Goal: Information Seeking & Learning: Check status

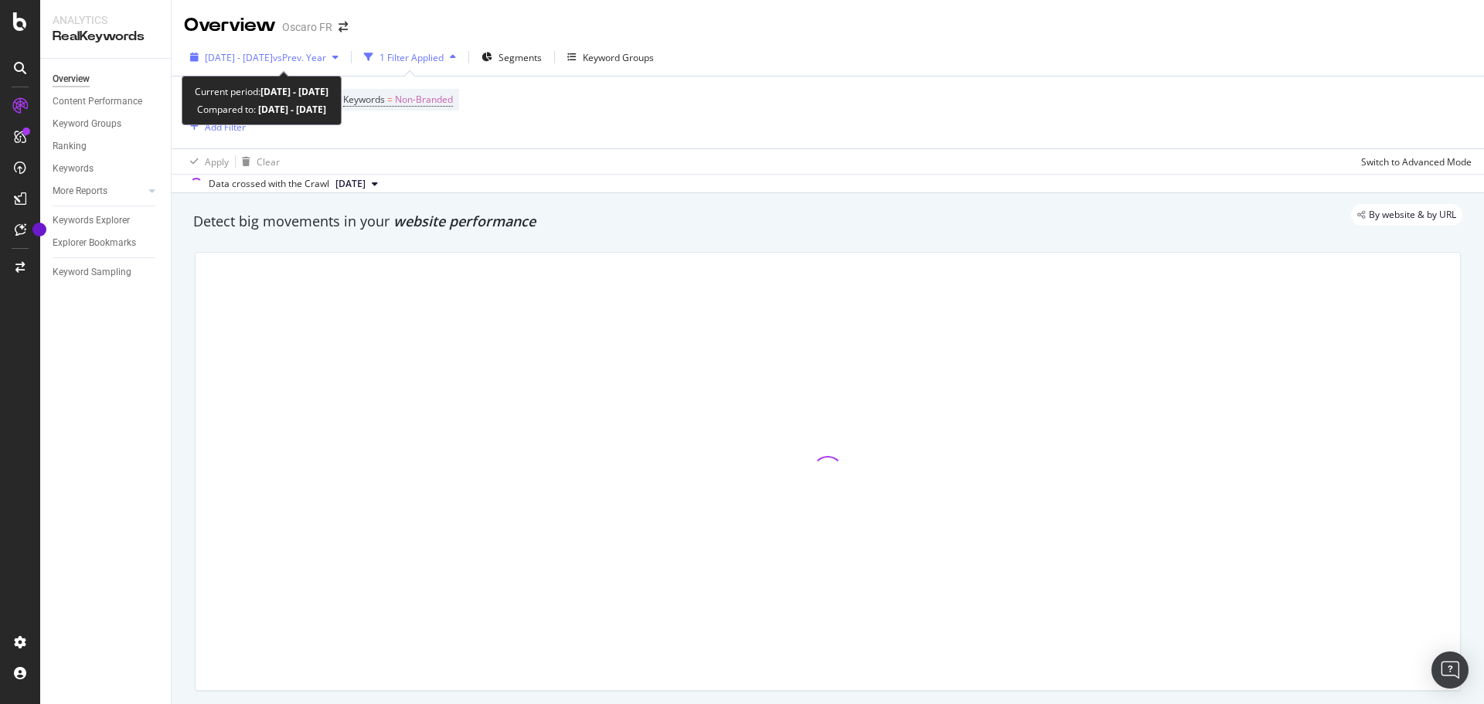
click at [326, 51] on span "vs Prev. Year" at bounding box center [299, 57] width 53 height 13
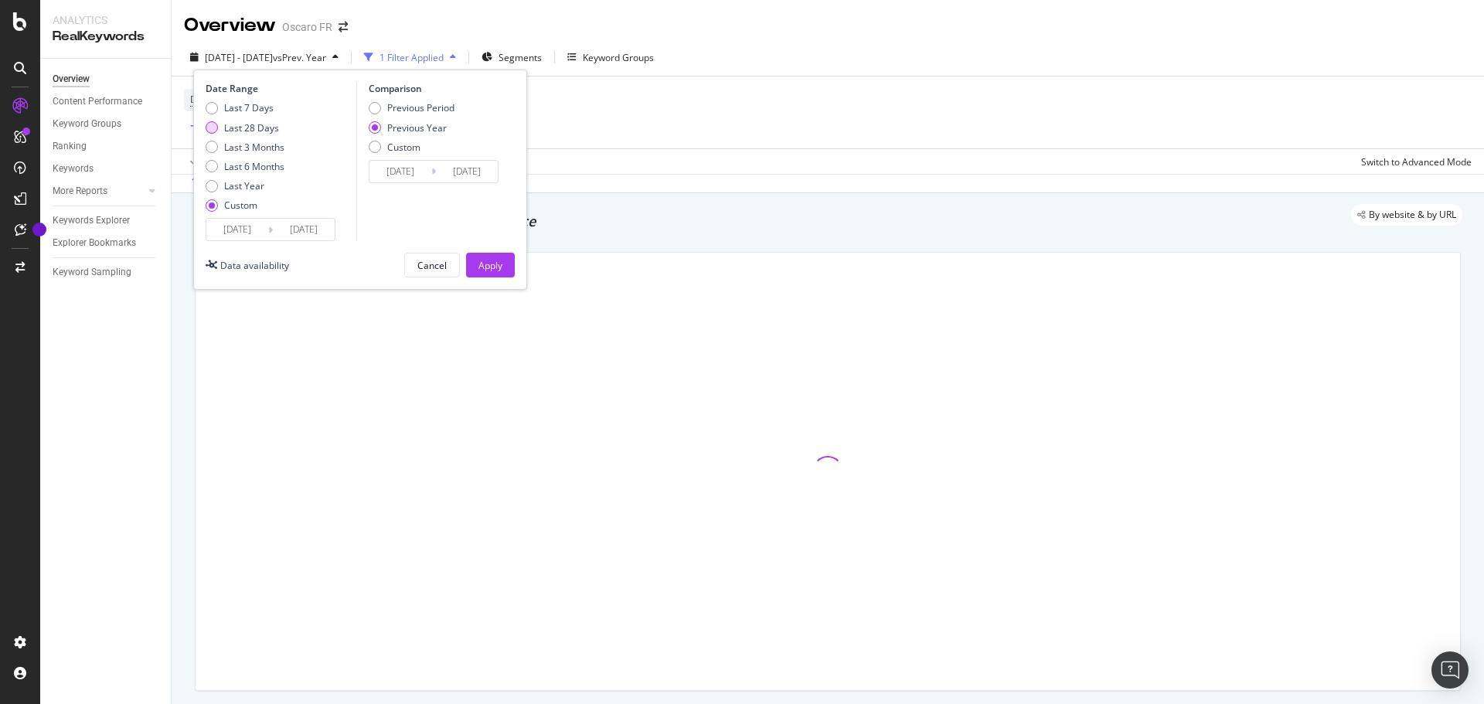
click at [251, 131] on div "Last 28 Days" at bounding box center [251, 127] width 55 height 13
type input "[DATE]"
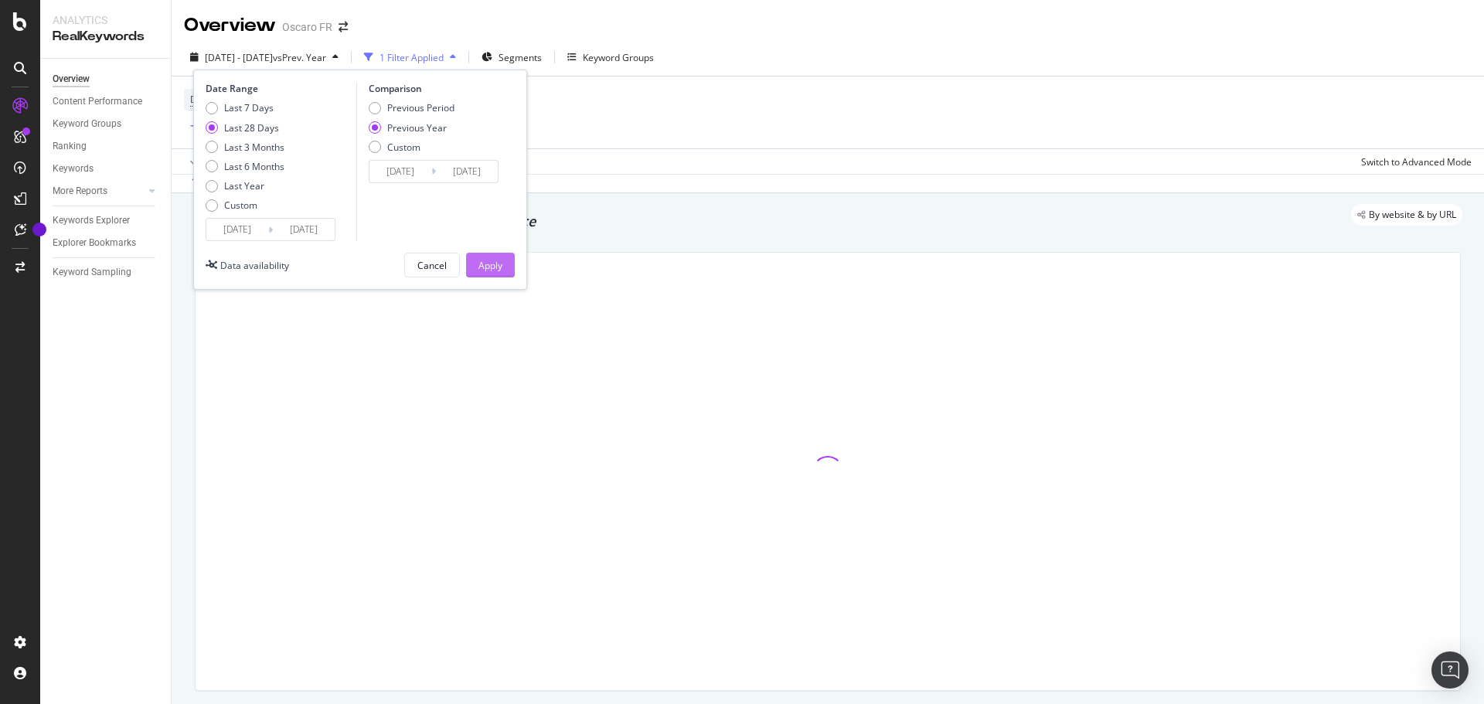
click at [498, 267] on div "Apply" at bounding box center [490, 265] width 24 height 13
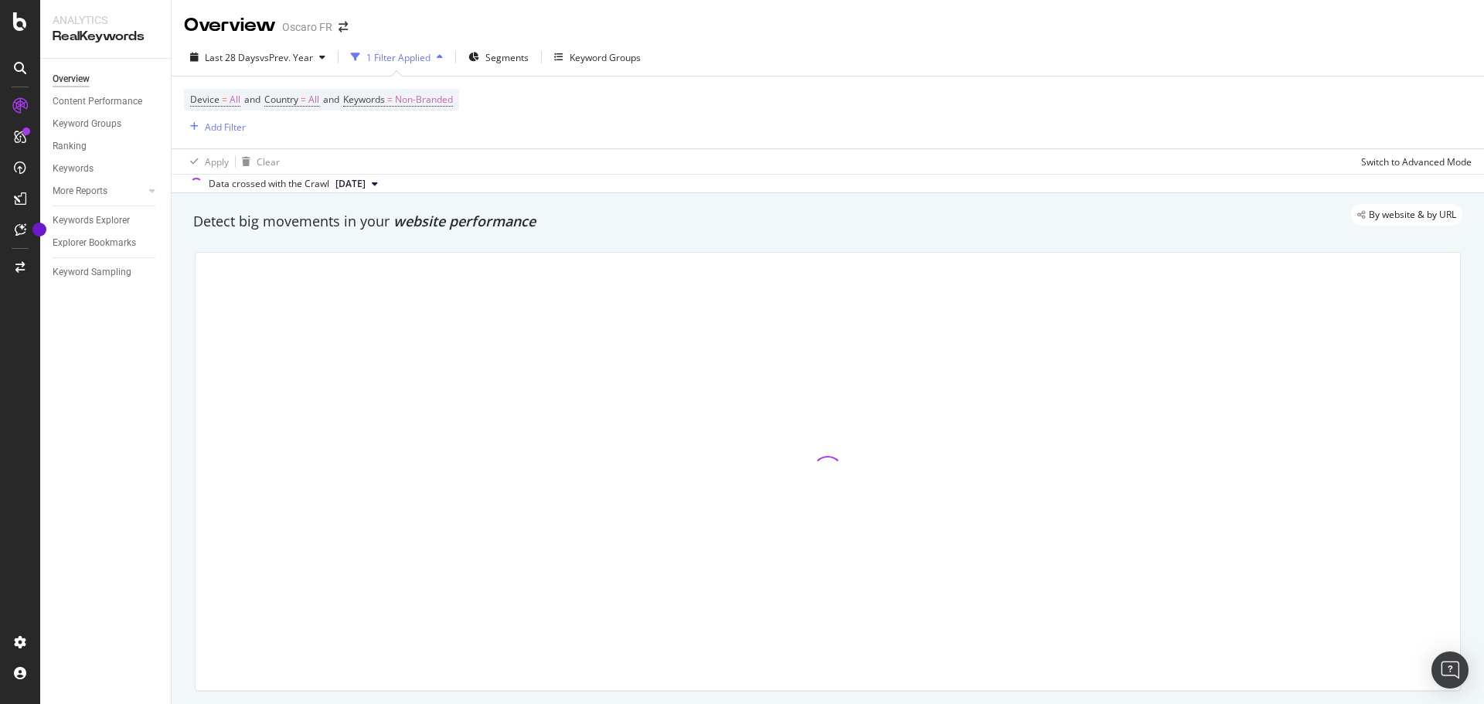
click at [928, 128] on div "Device = All and Country = All and Keywords = Non-Branded Add Filter" at bounding box center [828, 113] width 1288 height 72
click at [778, 235] on div "Detect big movements in your website performance" at bounding box center [827, 222] width 1284 height 36
click at [848, 71] on div "Last 28 Days vs Prev. Year 1 Filter Applied Segments Keyword Groups" at bounding box center [828, 60] width 1312 height 31
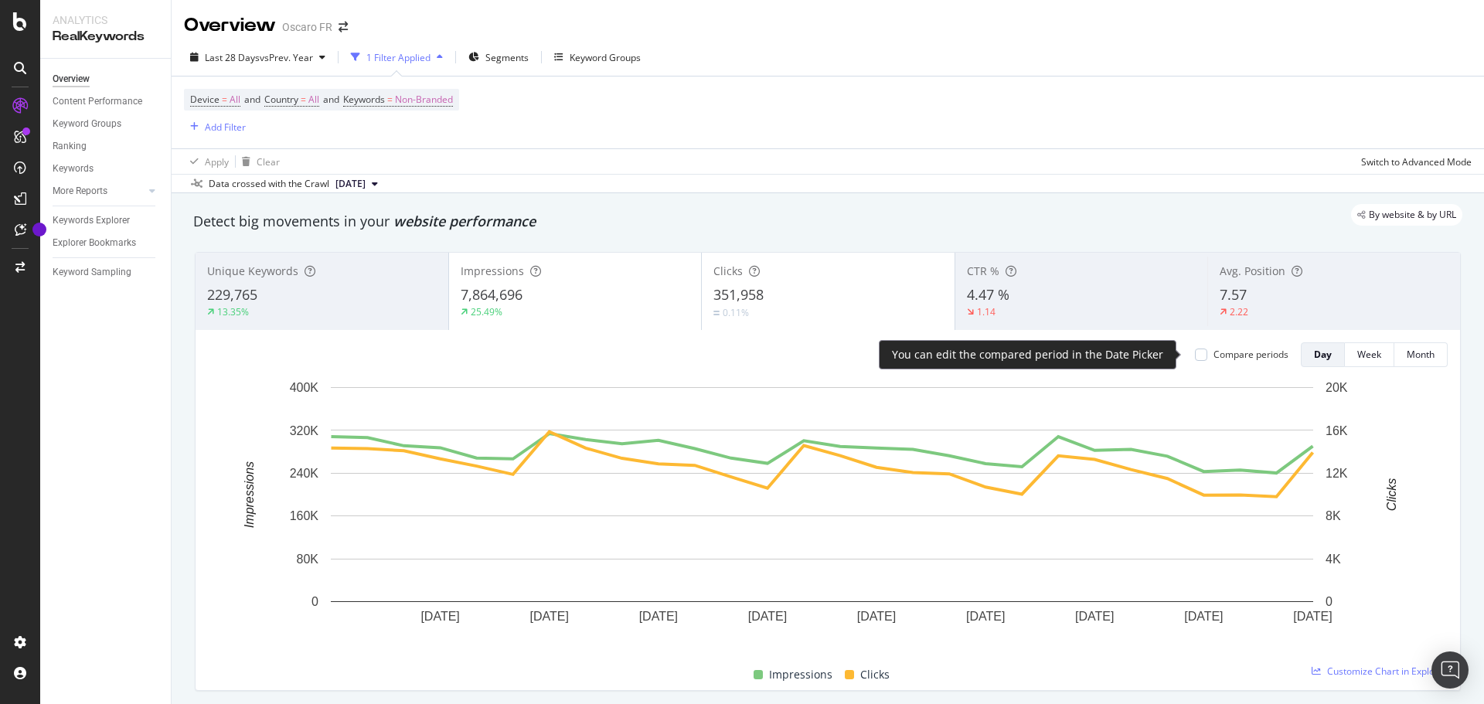
click at [1236, 356] on div "Compare periods" at bounding box center [1250, 354] width 75 height 13
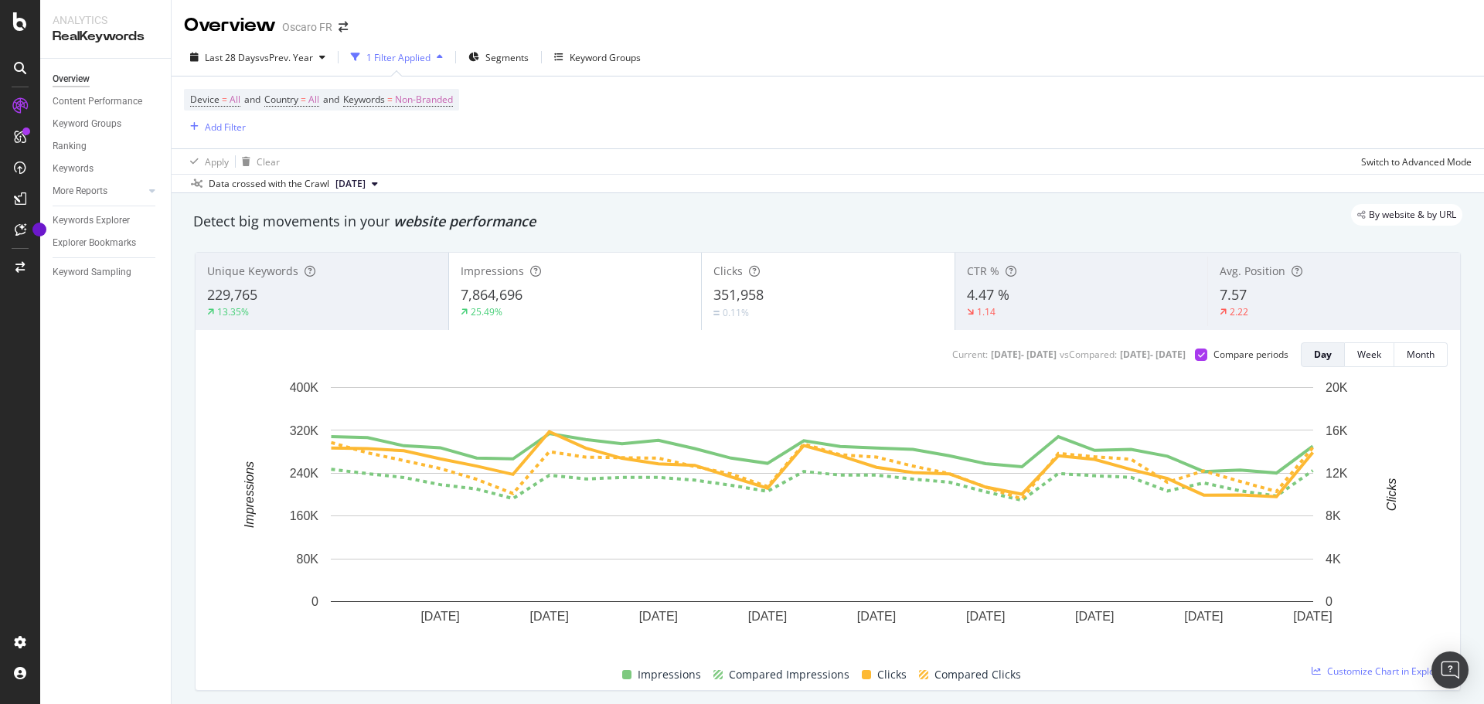
click at [747, 298] on span "351,958" at bounding box center [738, 294] width 50 height 19
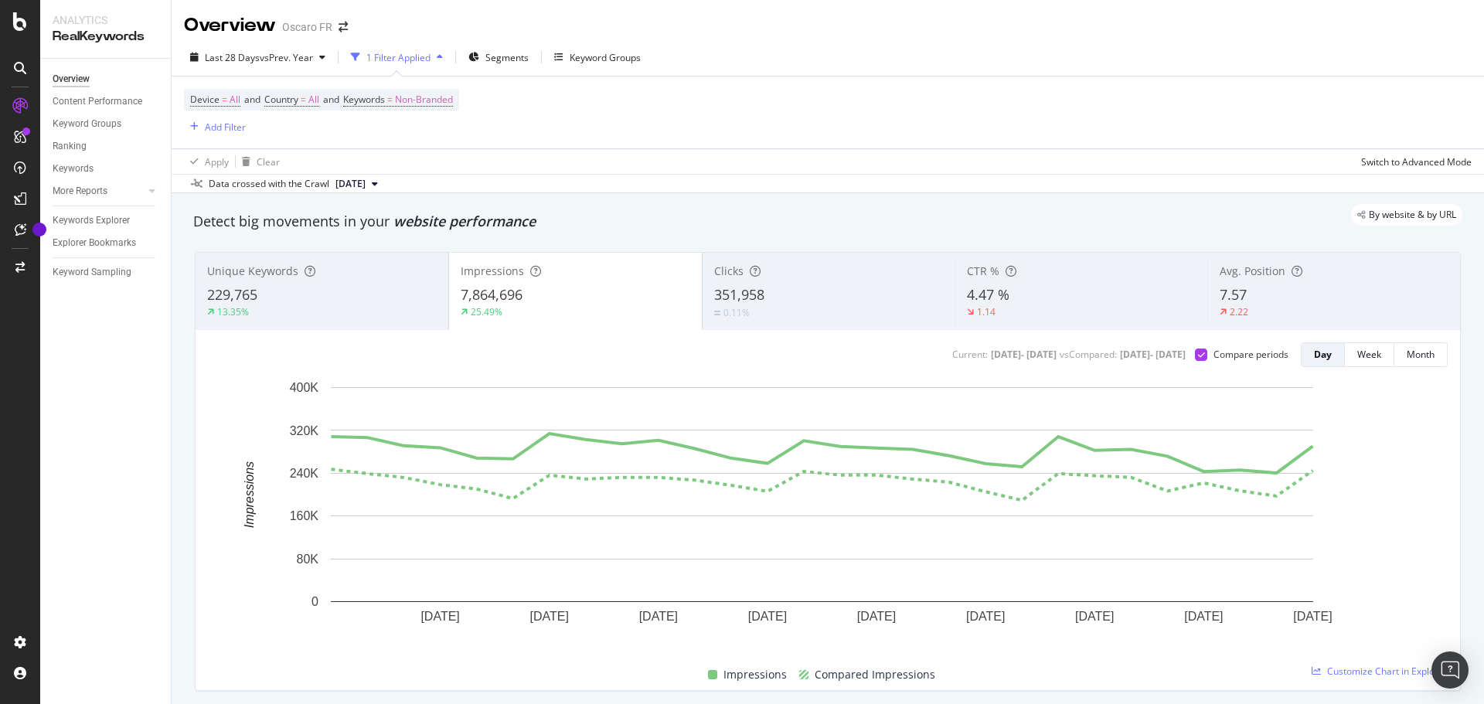
click at [747, 294] on span "351,958" at bounding box center [739, 294] width 50 height 19
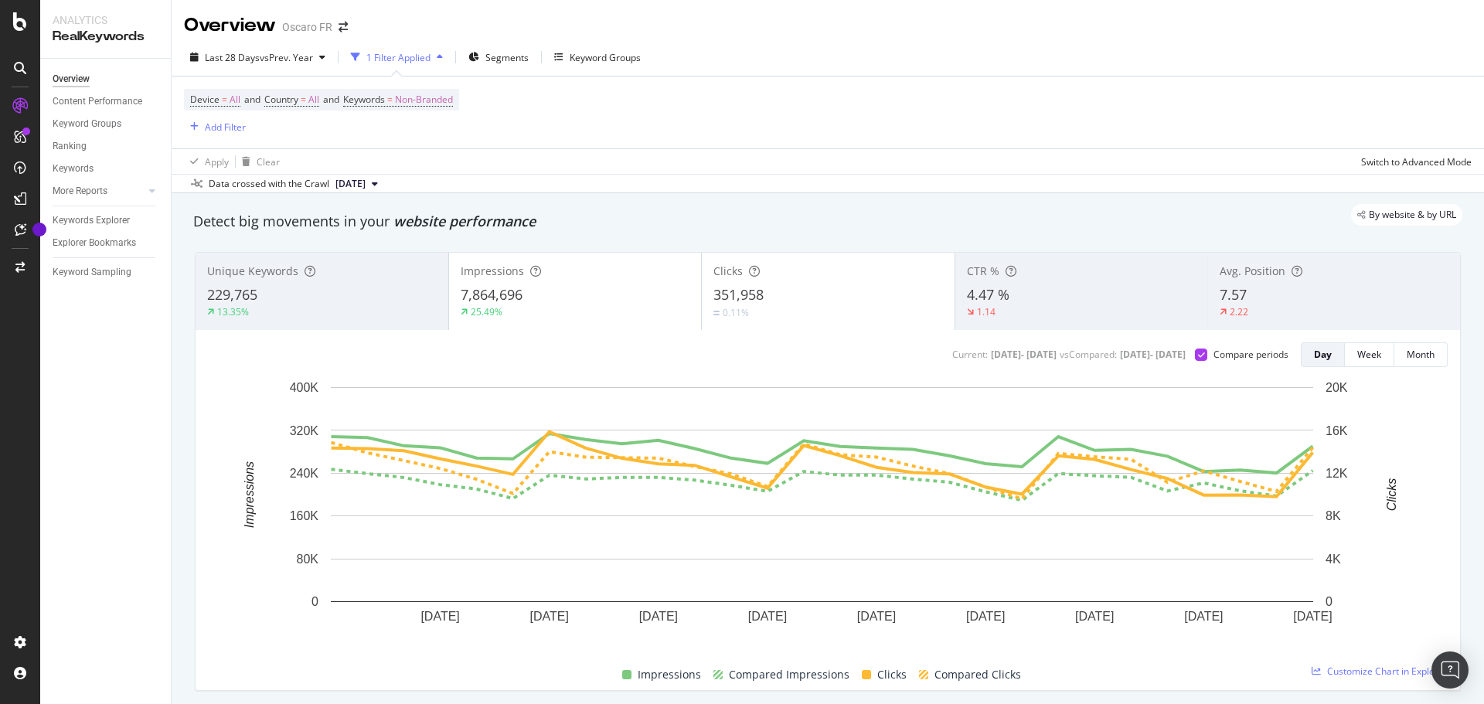
click at [618, 294] on div "7,864,696" at bounding box center [576, 295] width 230 height 20
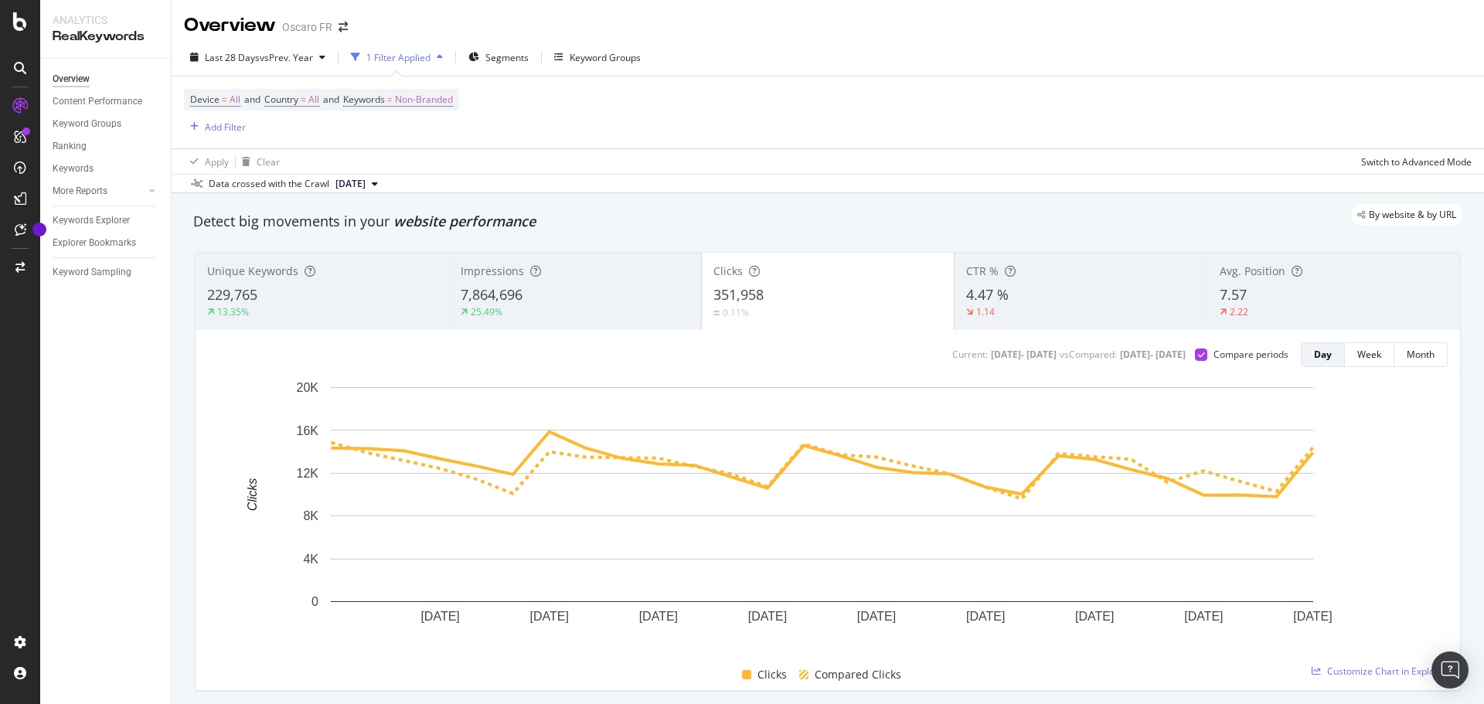
click at [639, 300] on div "7,864,696" at bounding box center [575, 295] width 229 height 20
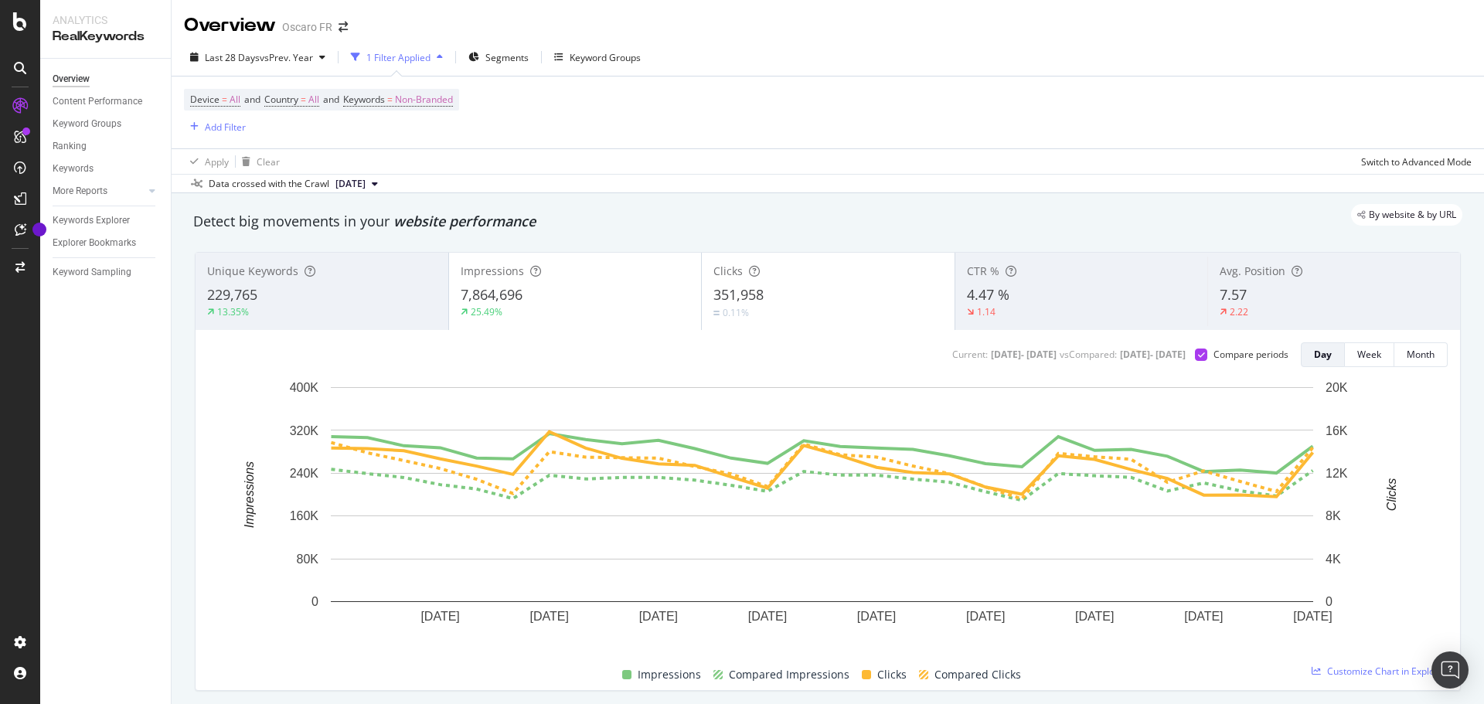
click at [851, 206] on div "By website & by URL" at bounding box center [820, 215] width 1284 height 22
click at [752, 206] on div "By website & by URL" at bounding box center [820, 215] width 1284 height 22
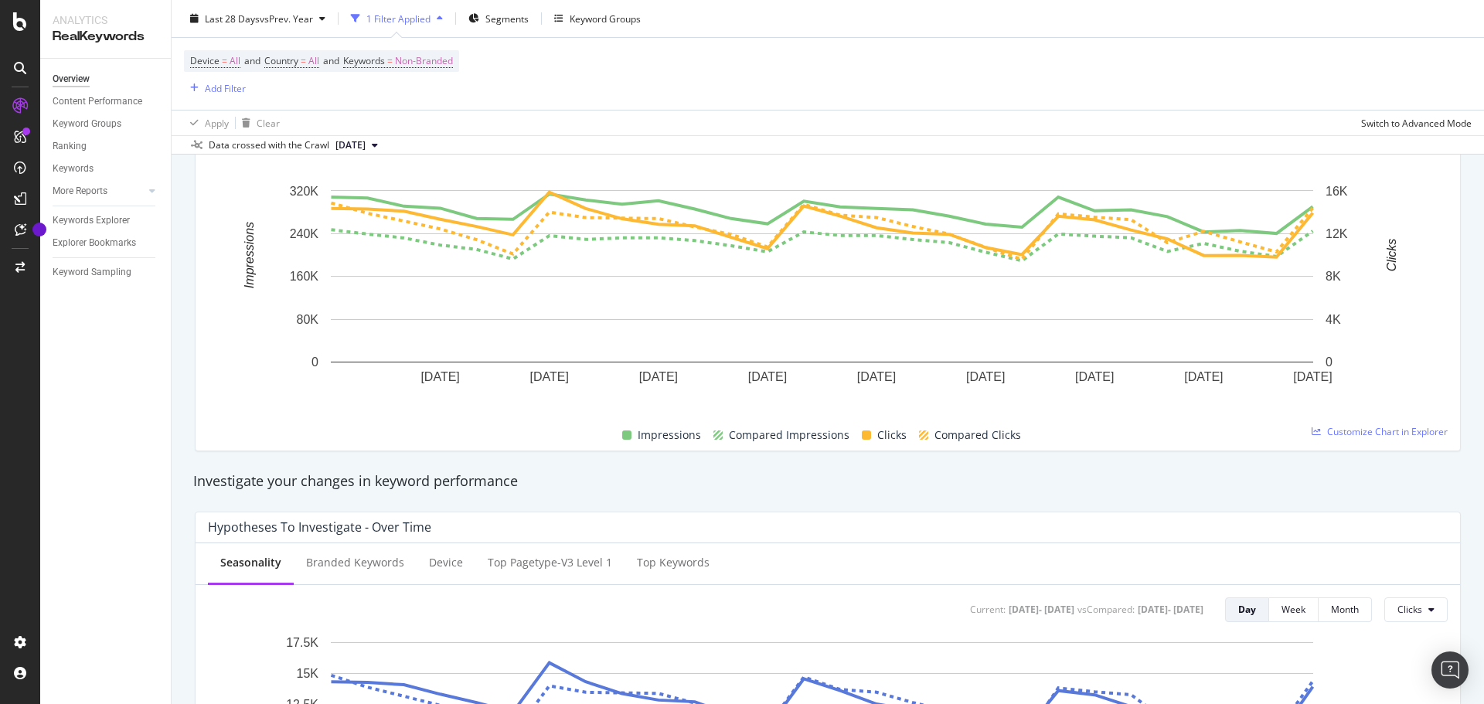
scroll to position [464, 0]
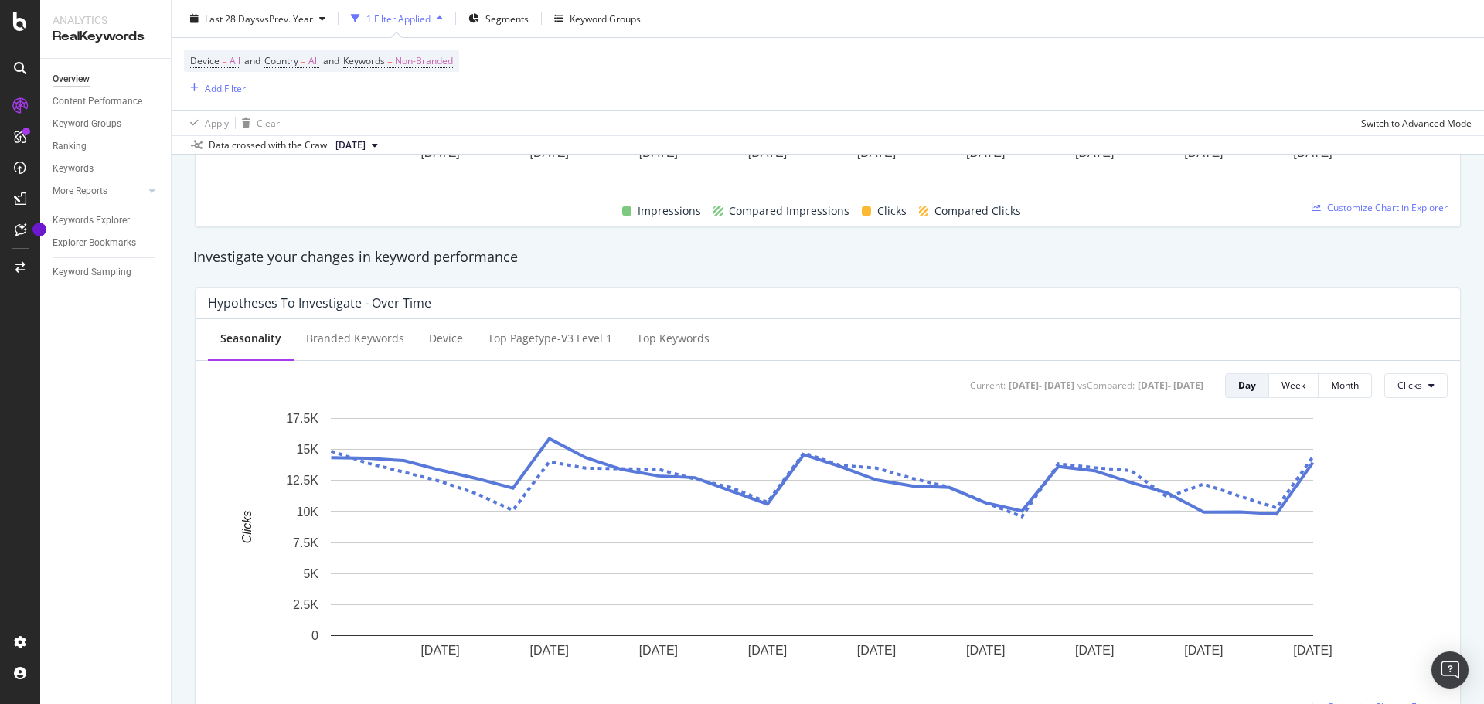
click at [900, 274] on div "Investigate your changes in keyword performance" at bounding box center [827, 258] width 1284 height 36
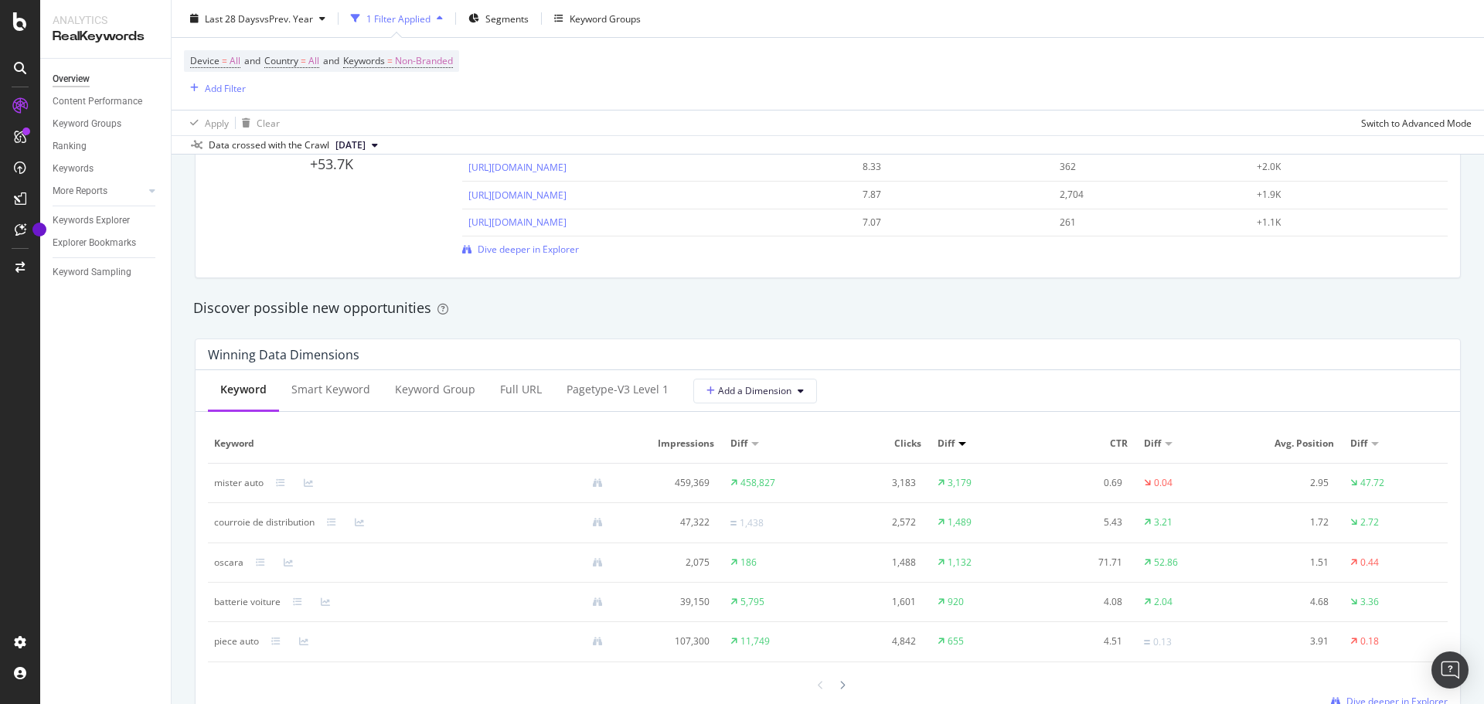
scroll to position [1314, 0]
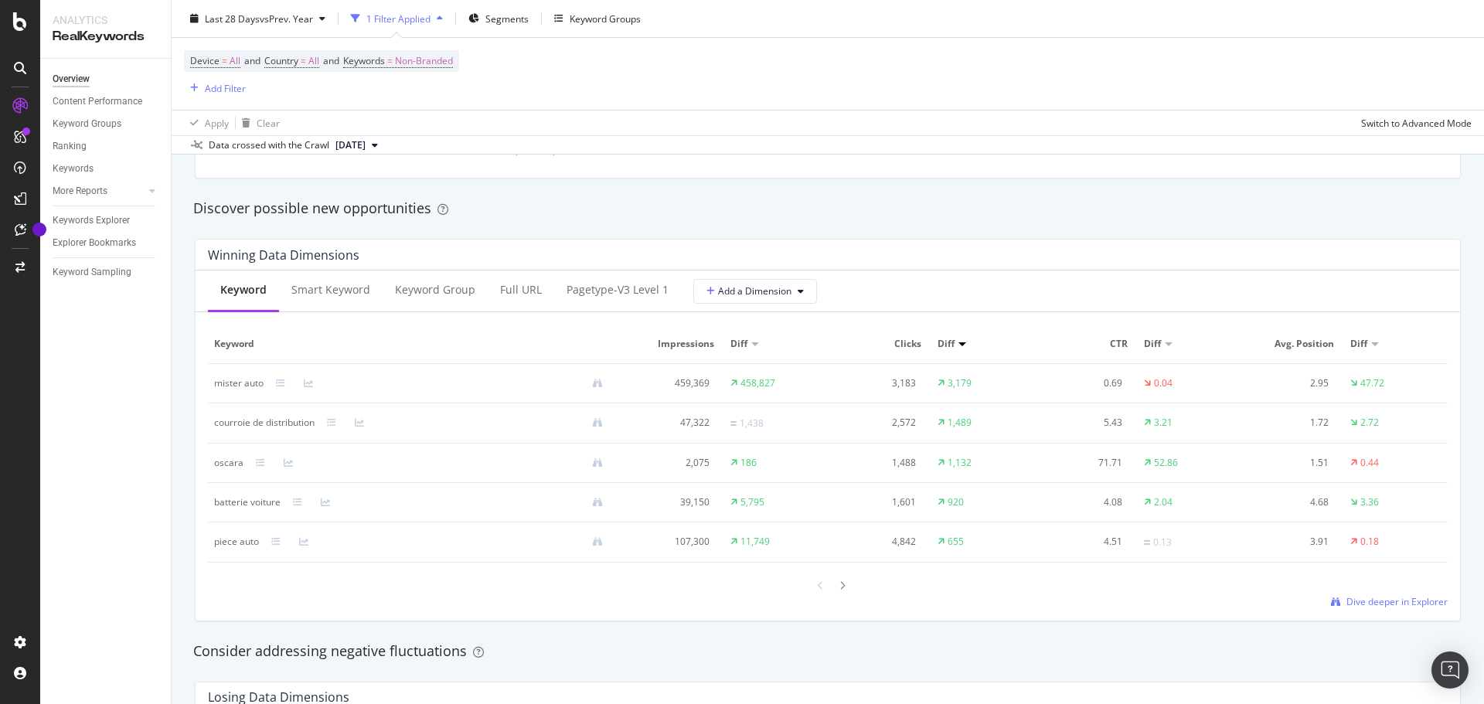
click at [695, 635] on div "Consider addressing negative fluctuations" at bounding box center [827, 652] width 1284 height 36
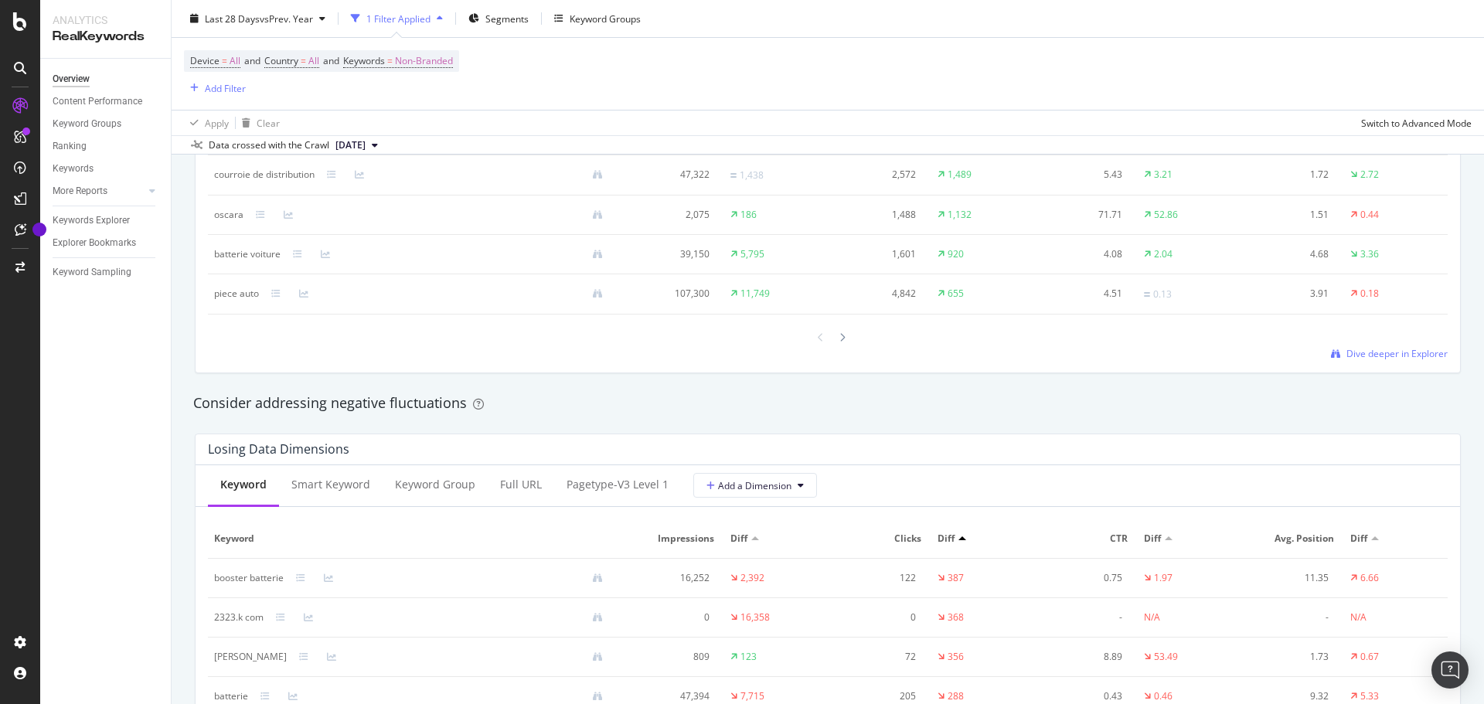
scroll to position [1700, 0]
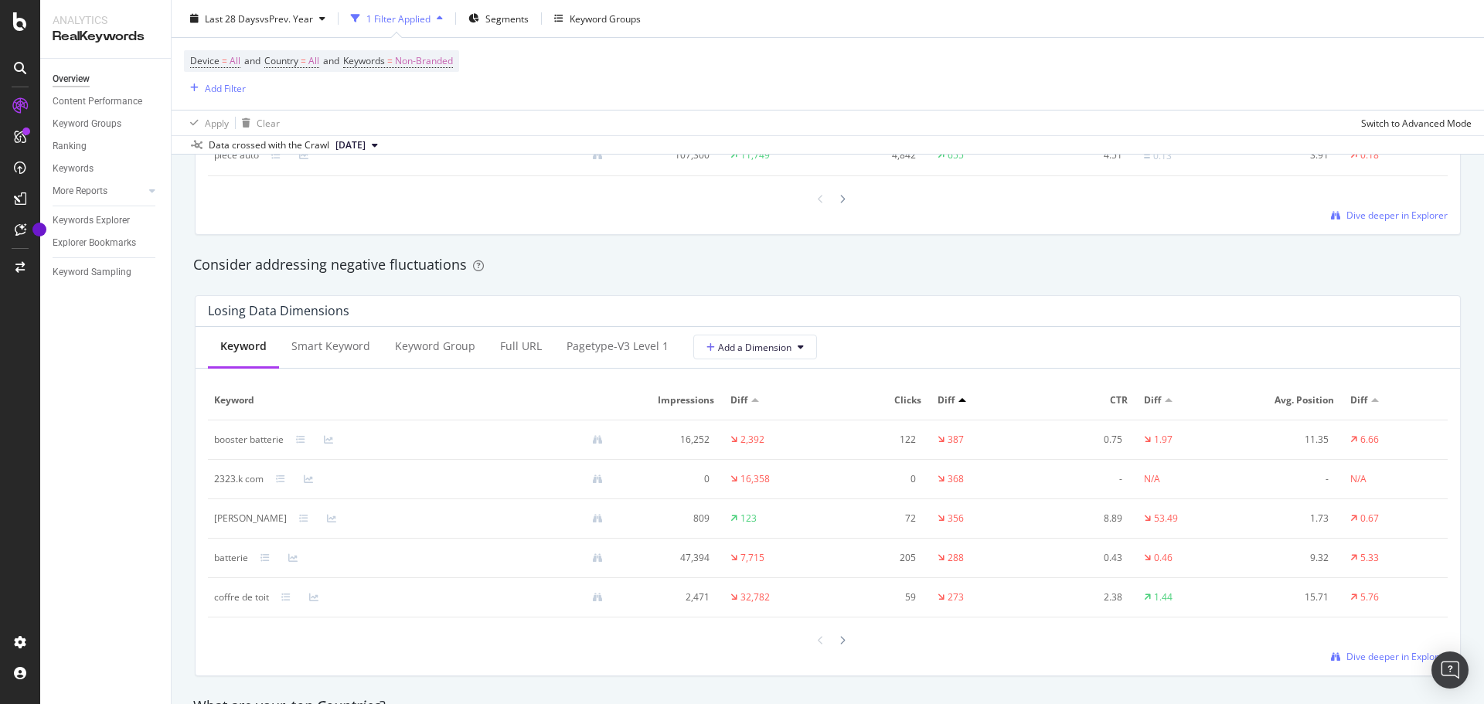
click at [806, 281] on div "Consider addressing negative fluctuations" at bounding box center [827, 265] width 1284 height 36
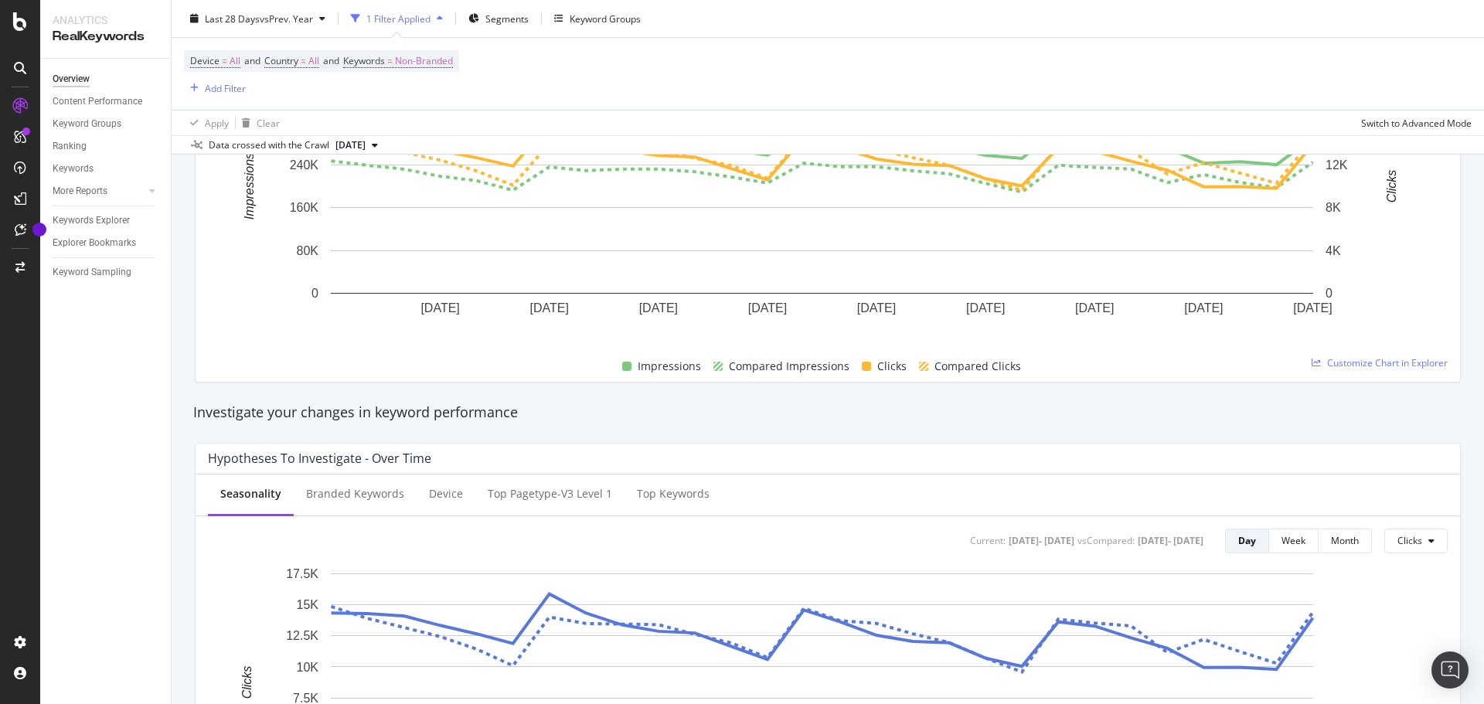
scroll to position [0, 0]
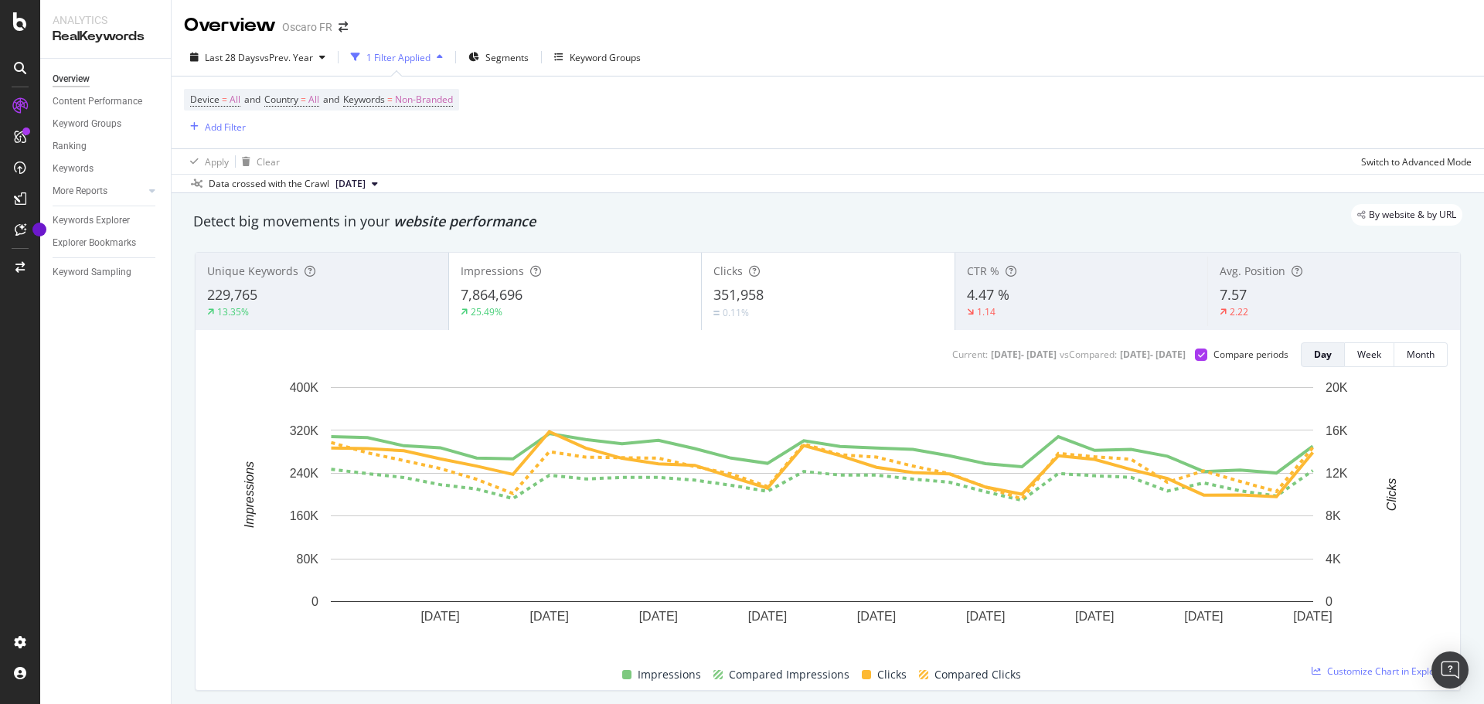
click at [938, 220] on div "By website & by URL" at bounding box center [820, 215] width 1284 height 22
click at [716, 209] on div "By website & by URL" at bounding box center [820, 215] width 1284 height 22
click at [771, 233] on div "Detect big movements in your website performance" at bounding box center [827, 222] width 1284 height 36
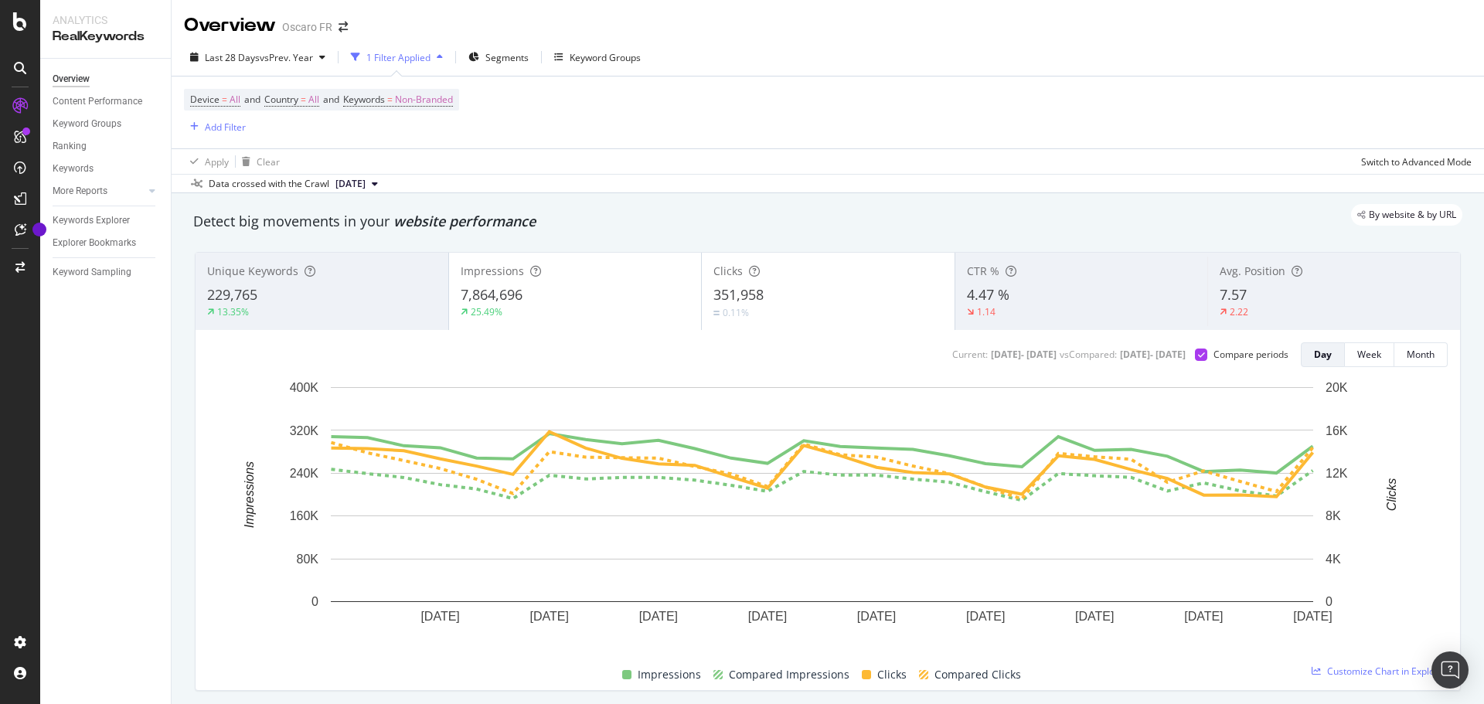
click at [720, 224] on div "By website & by URL" at bounding box center [820, 215] width 1284 height 22
click at [695, 213] on div "By website & by URL" at bounding box center [820, 215] width 1284 height 22
click at [850, 306] on div "0.11%" at bounding box center [828, 312] width 230 height 15
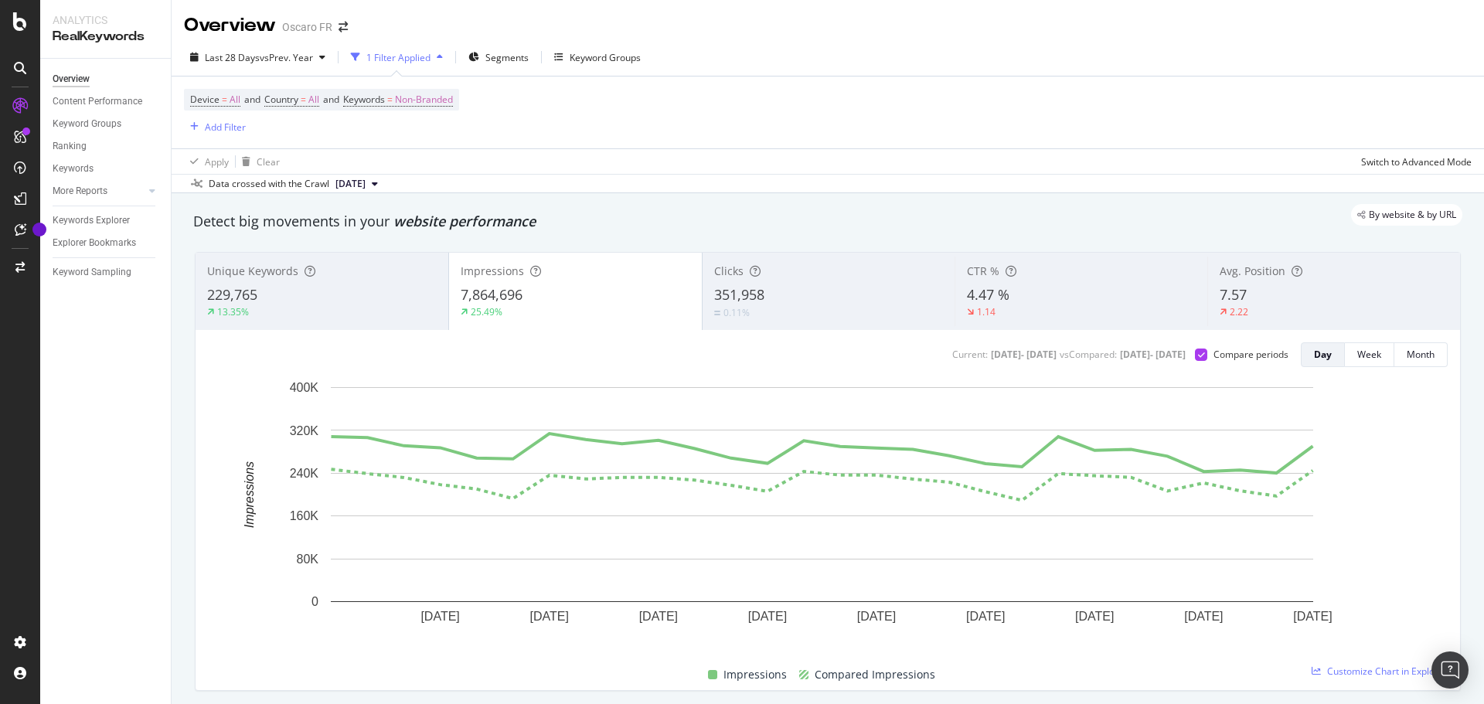
click at [850, 306] on div "0.11%" at bounding box center [829, 312] width 230 height 15
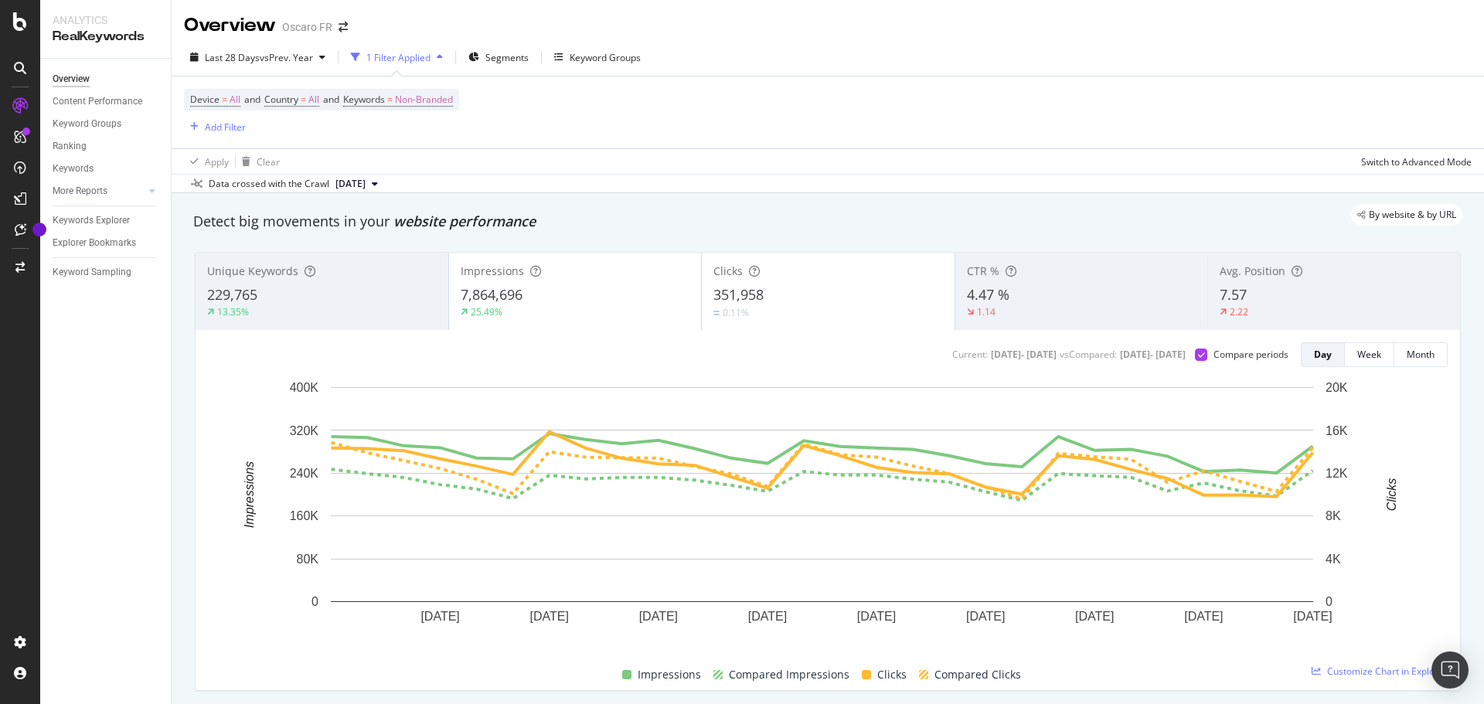
drag, startPoint x: 760, startPoint y: 185, endPoint x: 757, endPoint y: 200, distance: 15.6
click at [763, 185] on div "Data crossed with the Crawl [DATE]" at bounding box center [828, 183] width 1312 height 19
click at [784, 42] on div "Last 28 Days vs Prev. Year 1 Filter Applied Segments Keyword Groups Device = Al…" at bounding box center [828, 116] width 1312 height 155
click at [548, 15] on div "Overview Oscaro FR" at bounding box center [828, 19] width 1312 height 39
click at [539, 17] on div "Overview Oscaro FR" at bounding box center [828, 19] width 1312 height 39
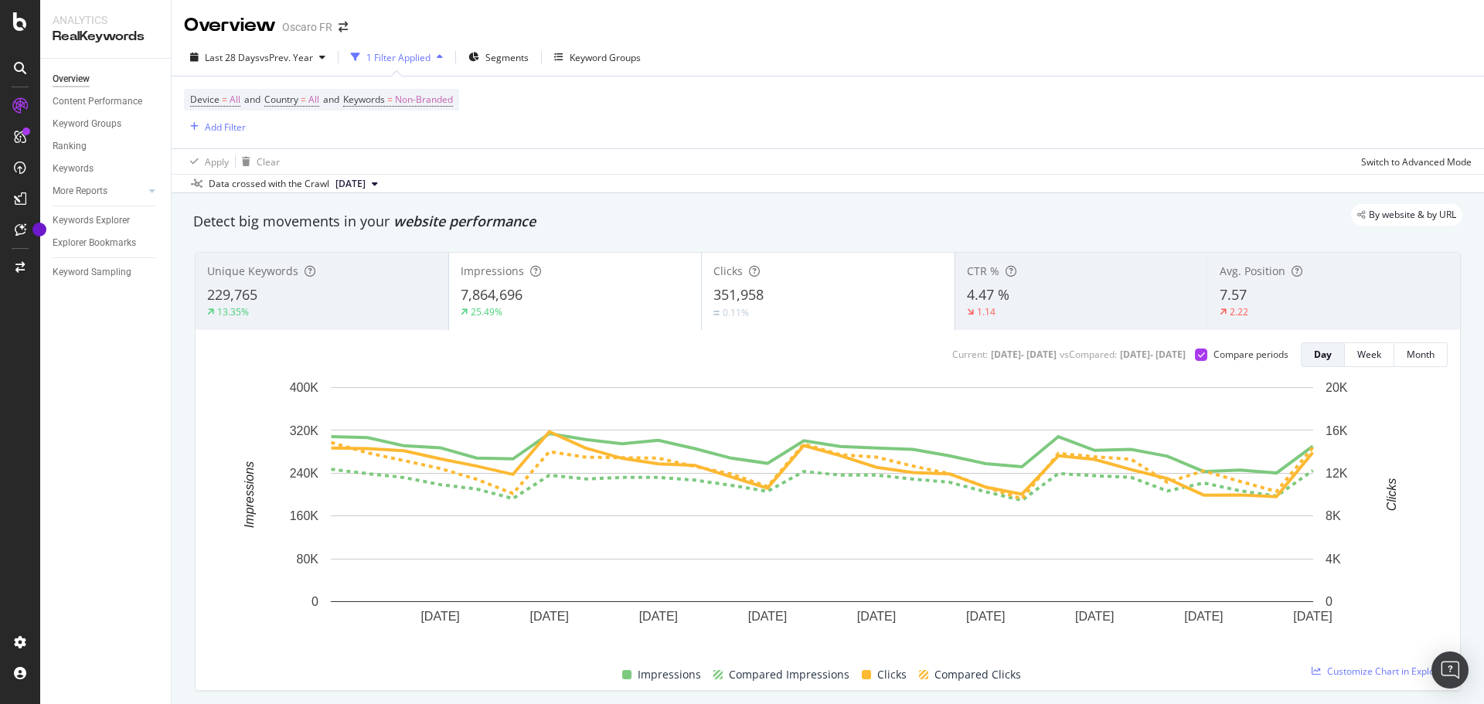
click at [597, 13] on div "Overview Oscaro FR" at bounding box center [828, 19] width 1312 height 39
click at [750, 12] on div "Overview Oscaro FR" at bounding box center [828, 19] width 1312 height 39
click at [691, 15] on div "Overview Oscaro FR" at bounding box center [828, 19] width 1312 height 39
click at [1120, 81] on div "Device = All and Country = All and Keywords = Non-Branded Add Filter" at bounding box center [828, 113] width 1288 height 72
click at [1103, 103] on div "Device = All and Country = All and Keywords = Non-Branded Add Filter" at bounding box center [828, 113] width 1288 height 72
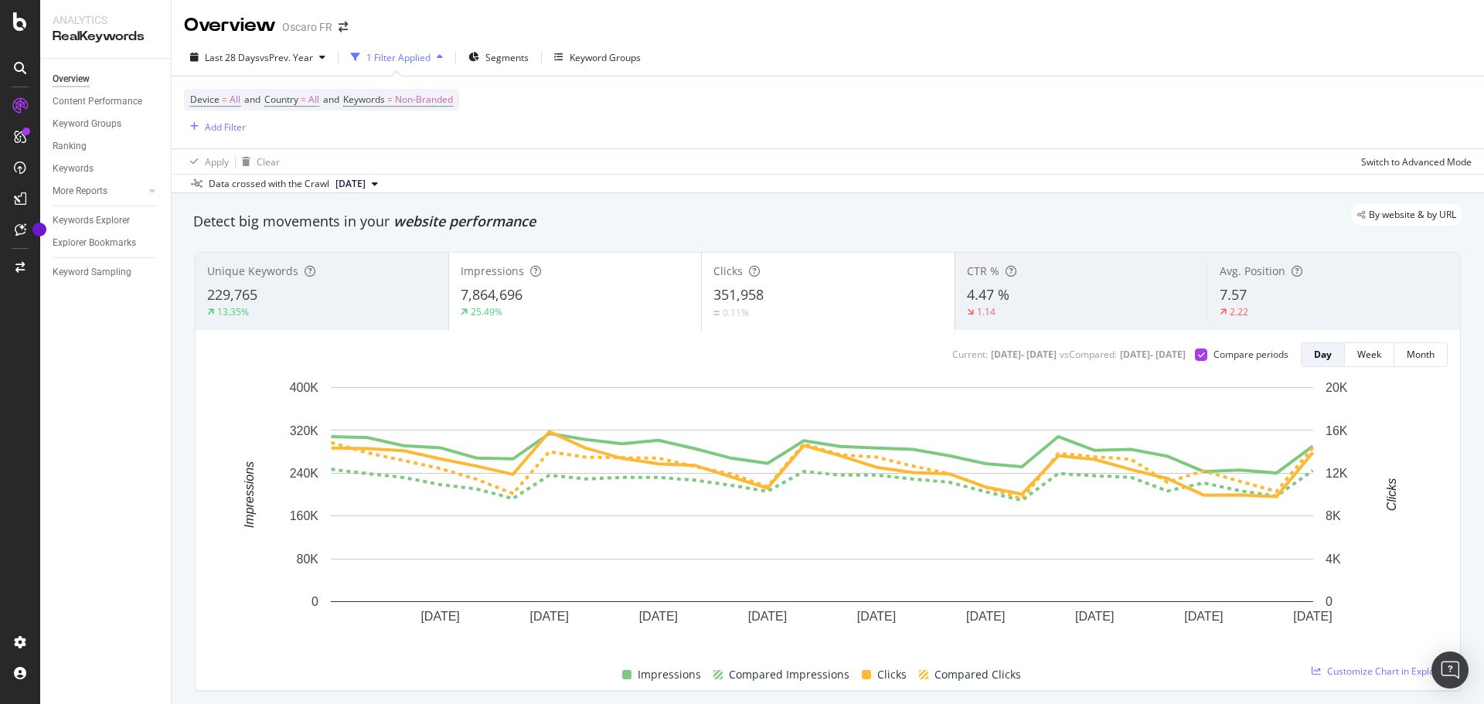
click at [1087, 108] on div "Device = All and Country = All and Keywords = Non-Branded Add Filter" at bounding box center [828, 113] width 1288 height 72
click at [1350, 105] on div "Device = All and Country = All and Keywords = Non-Branded Add Filter" at bounding box center [828, 113] width 1288 height 72
click at [1149, 192] on div "Data crossed with the Crawl [DATE]" at bounding box center [828, 183] width 1312 height 19
click at [742, 83] on div "Device = All and Country = All and Keywords = Non-Branded Add Filter" at bounding box center [828, 113] width 1288 height 72
